Goal: Task Accomplishment & Management: Use online tool/utility

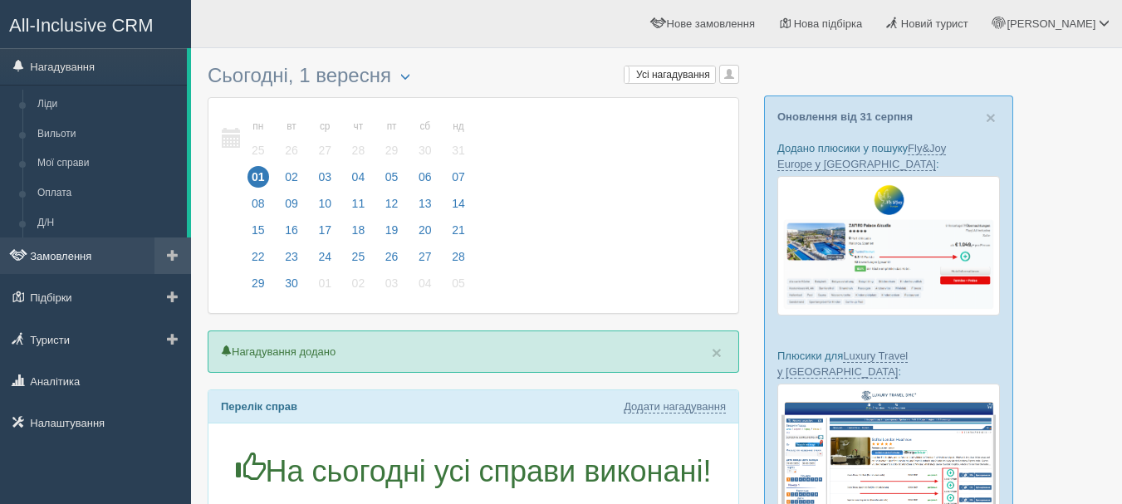
click at [82, 257] on link "Замовлення" at bounding box center [95, 256] width 191 height 37
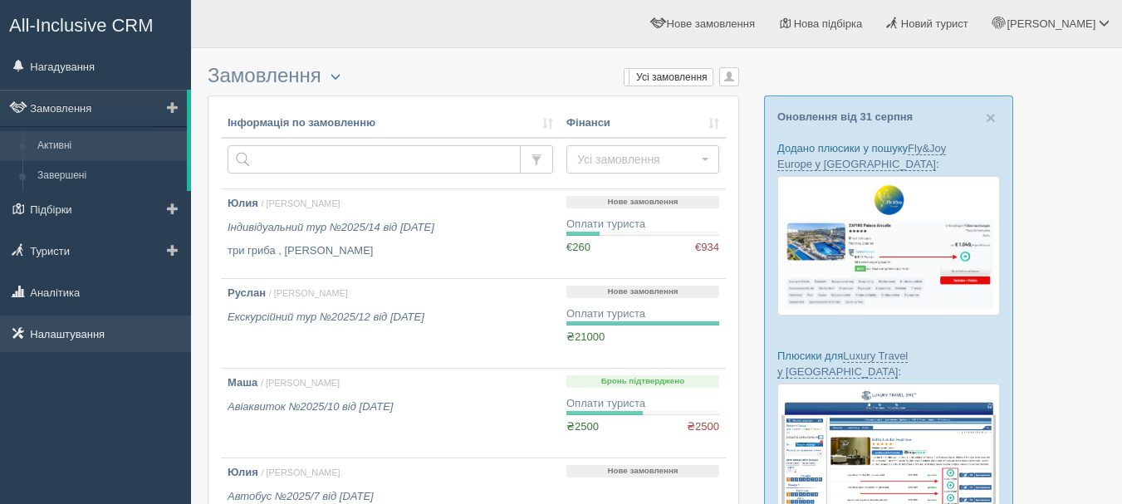
click at [145, 331] on link "Налаштування" at bounding box center [95, 334] width 191 height 37
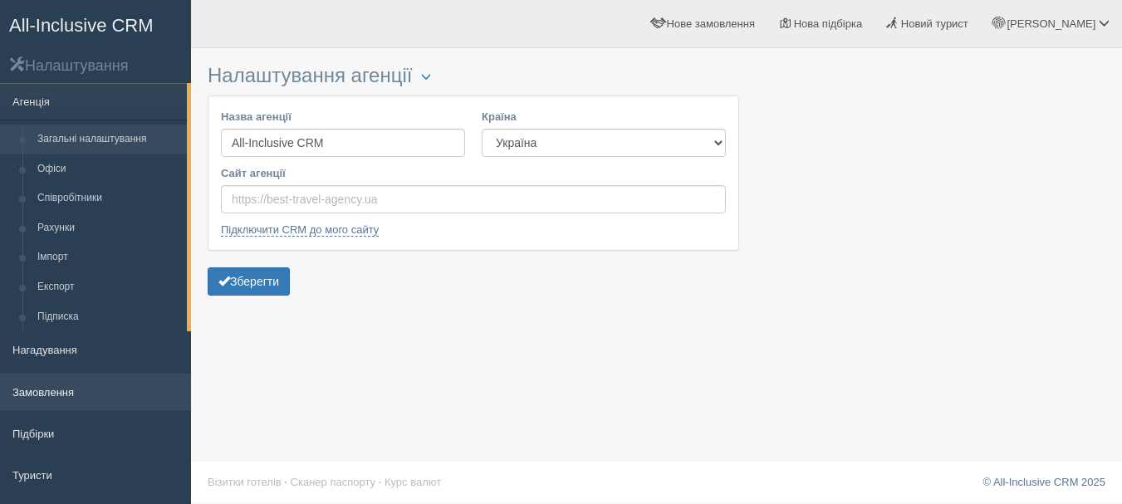
click at [83, 390] on link "Замовлення" at bounding box center [95, 392] width 191 height 37
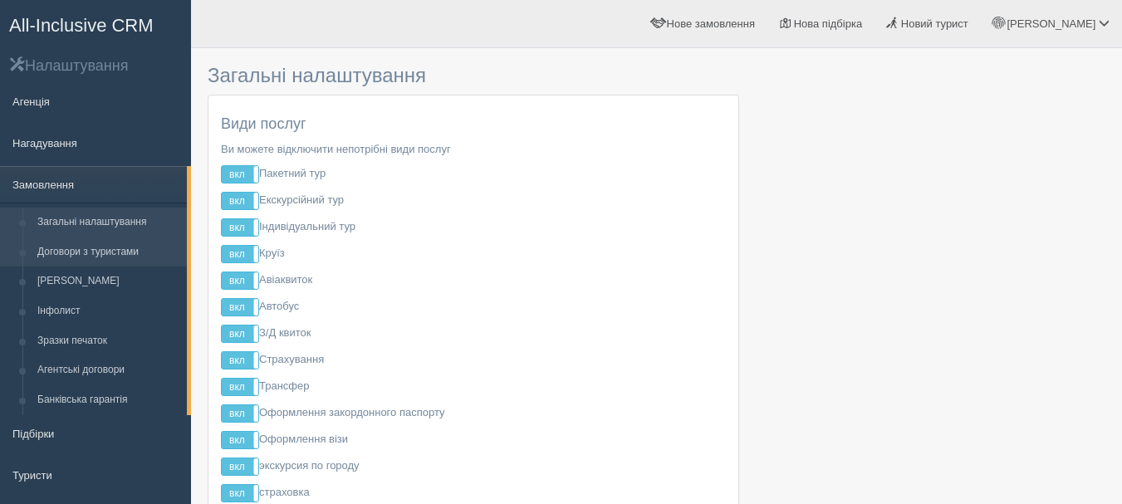
click at [145, 245] on link "Договори з туристами" at bounding box center [108, 253] width 157 height 30
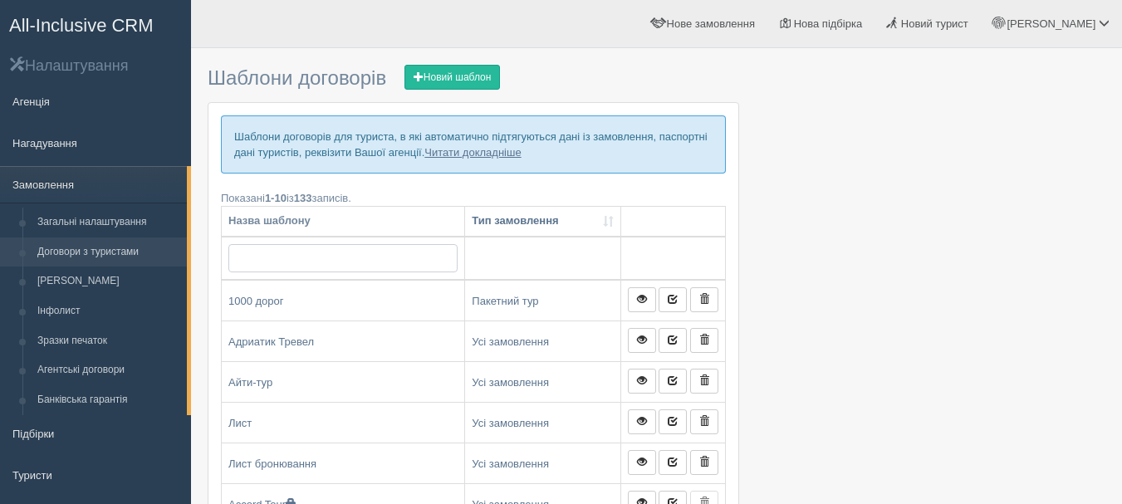
click at [357, 255] on input "text" at bounding box center [342, 258] width 229 height 28
type input "long"
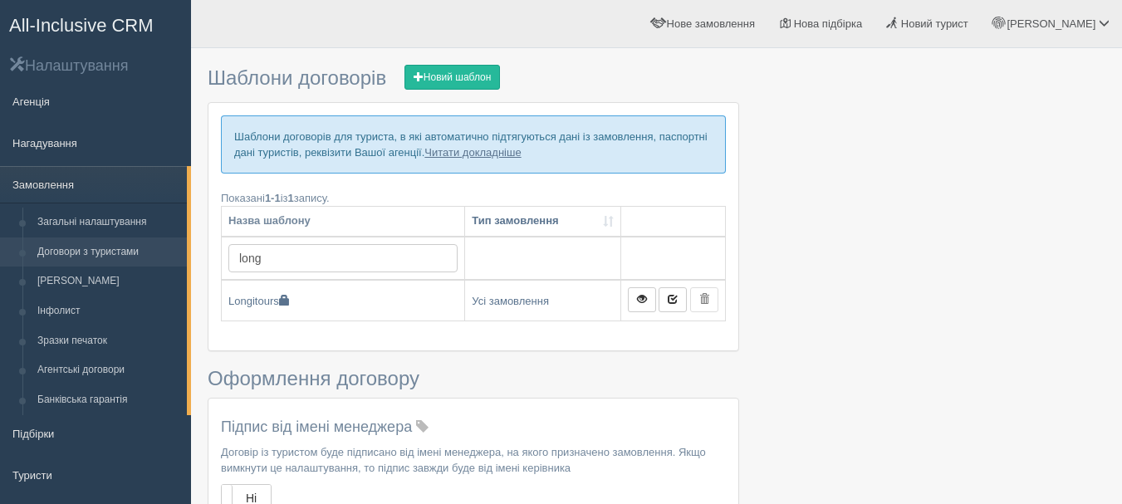
click at [68, 24] on span "All-Inclusive CRM" at bounding box center [81, 25] width 145 height 21
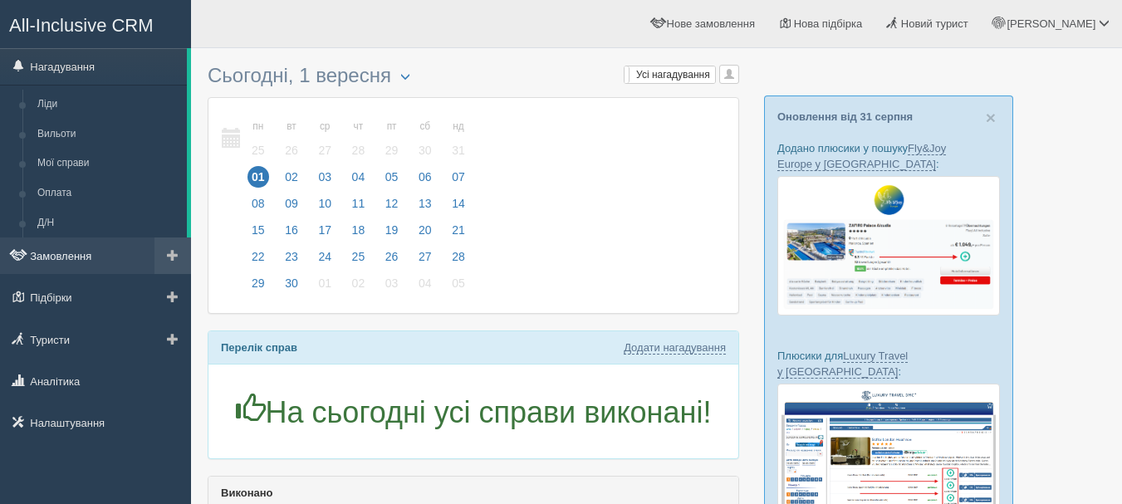
click at [86, 253] on link "Замовлення" at bounding box center [95, 256] width 191 height 37
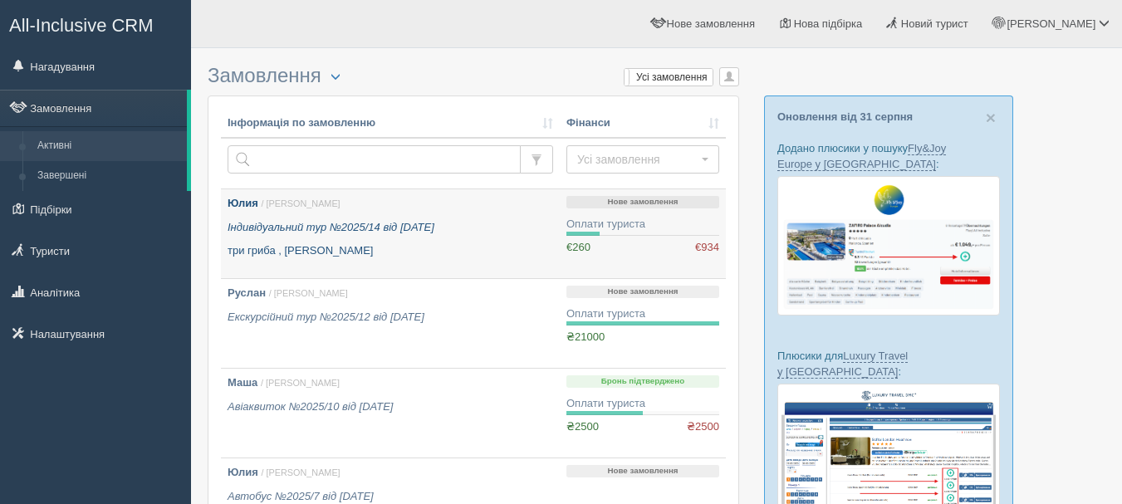
click at [469, 243] on div "Юлия / Anna Т. Індивідуальний тур №2025/14 від 21.05.2025 три гриба , Барбадос" at bounding box center [391, 227] width 326 height 63
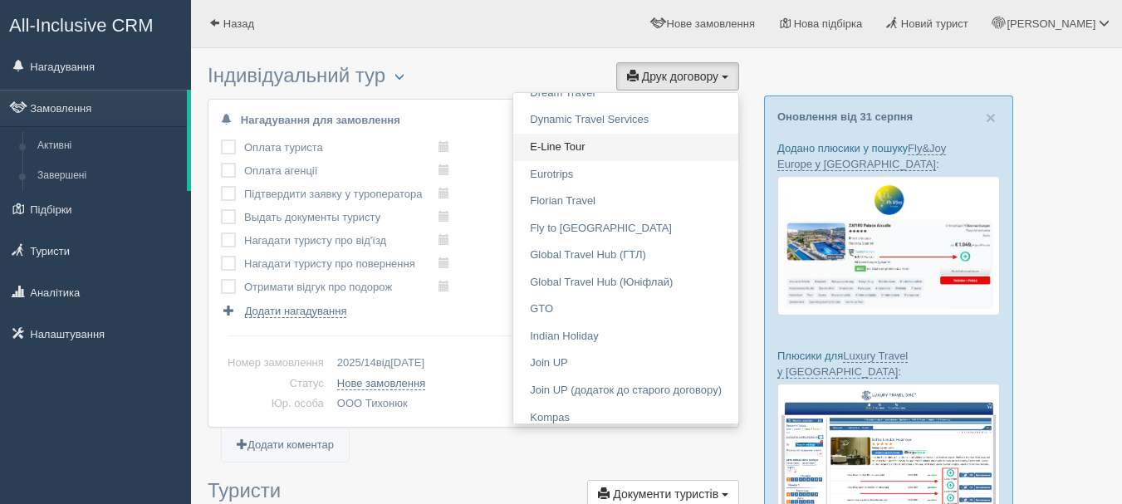
scroll to position [665, 0]
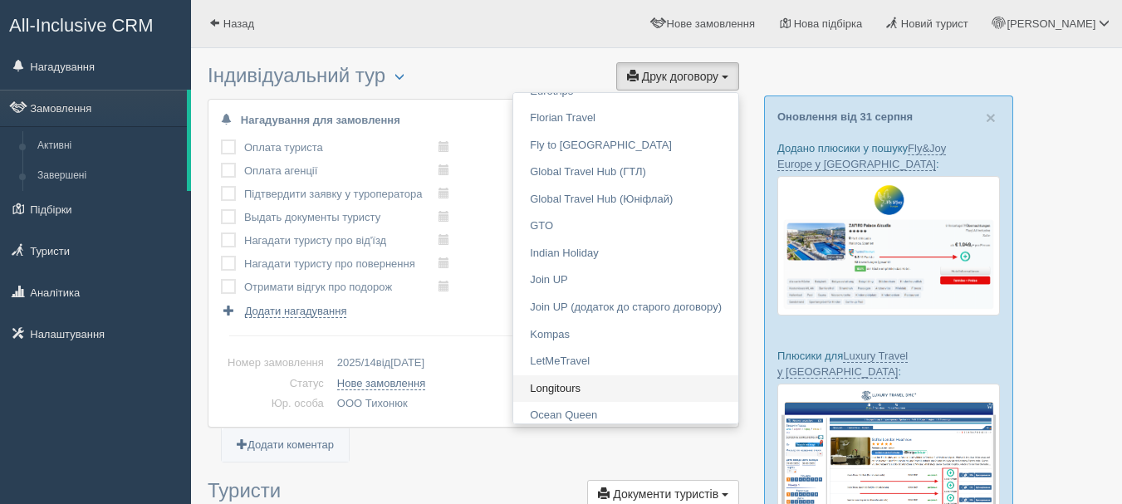
click at [592, 385] on link "Longitours" at bounding box center [625, 389] width 225 height 27
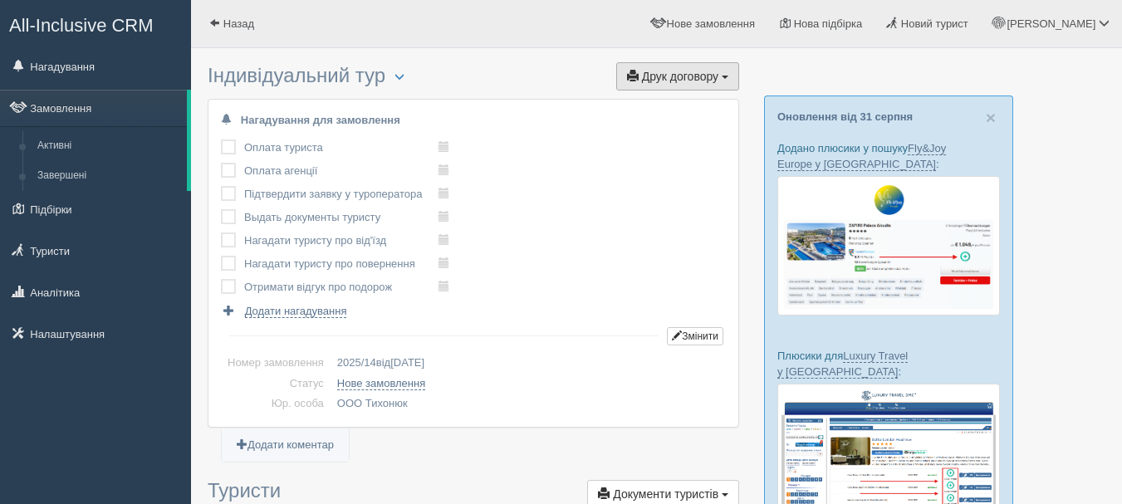
click at [710, 83] on button "Друк договору Друк" at bounding box center [677, 76] width 123 height 28
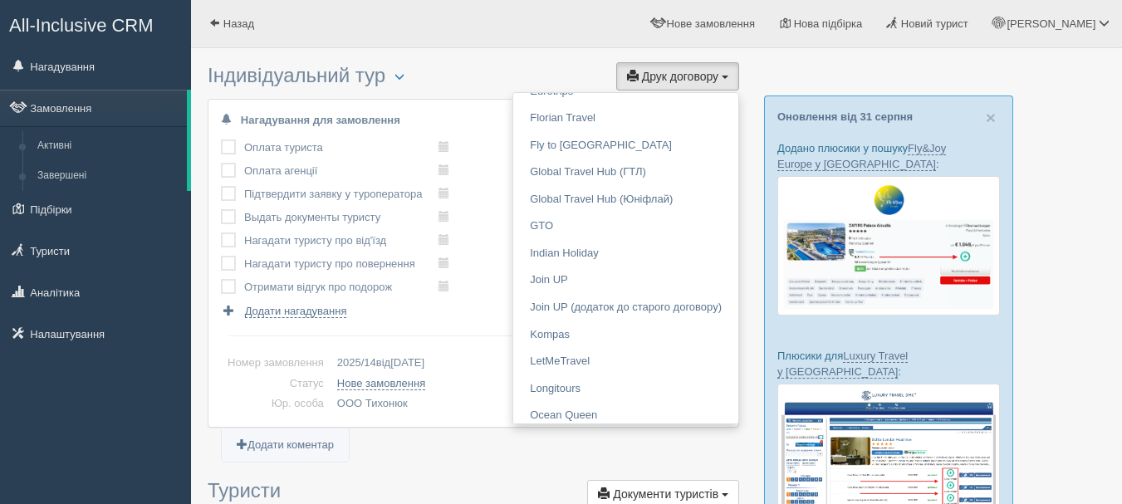
click at [111, 33] on span "All-Inclusive CRM" at bounding box center [81, 25] width 145 height 21
